Goal: Find specific page/section: Find specific page/section

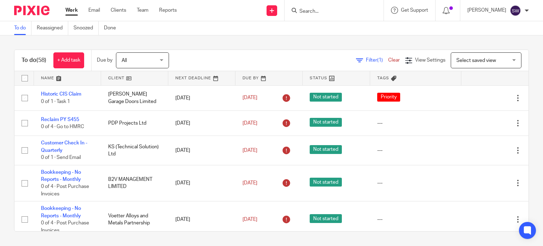
click at [341, 10] on input "Search" at bounding box center [331, 11] width 64 height 6
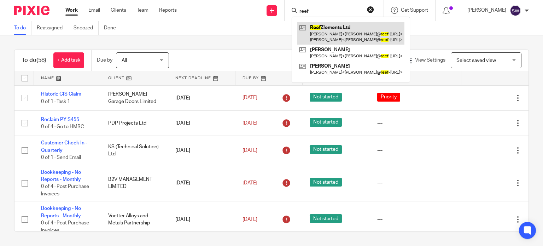
type input "reef"
click at [351, 22] on link at bounding box center [350, 33] width 107 height 22
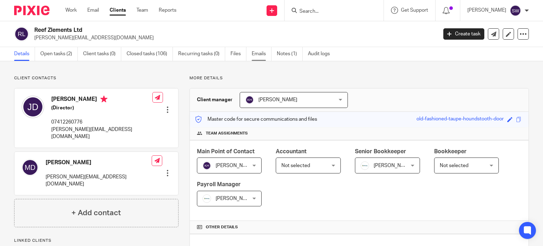
click at [255, 52] on link "Emails" at bounding box center [262, 54] width 20 height 14
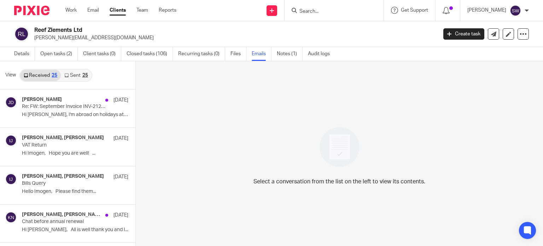
click at [75, 73] on link "Sent 25" at bounding box center [76, 75] width 30 height 11
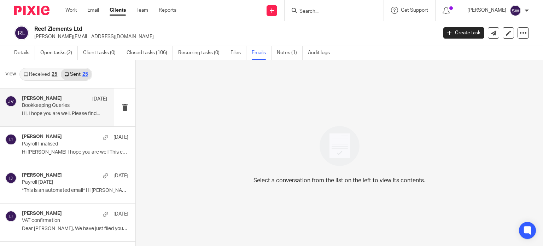
click at [59, 106] on p "Bookkeeping Queries" at bounding box center [56, 106] width 68 height 6
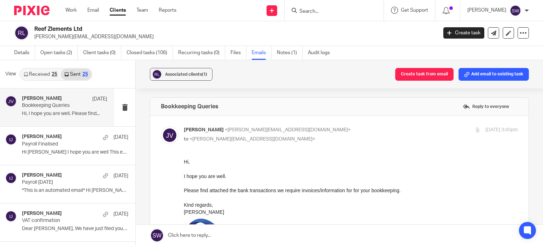
scroll to position [0, 0]
